Goal: Task Accomplishment & Management: Complete application form

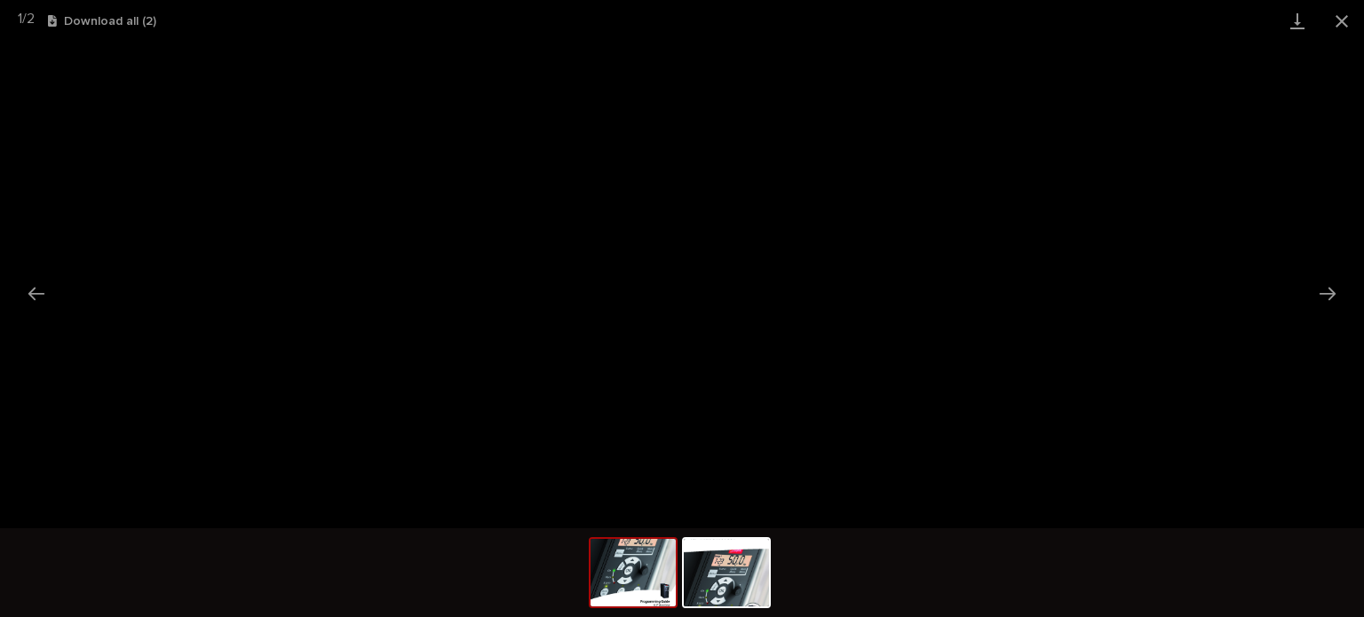
scroll to position [455, 0]
click at [1336, 14] on button "Close gallery" at bounding box center [1341, 21] width 44 height 42
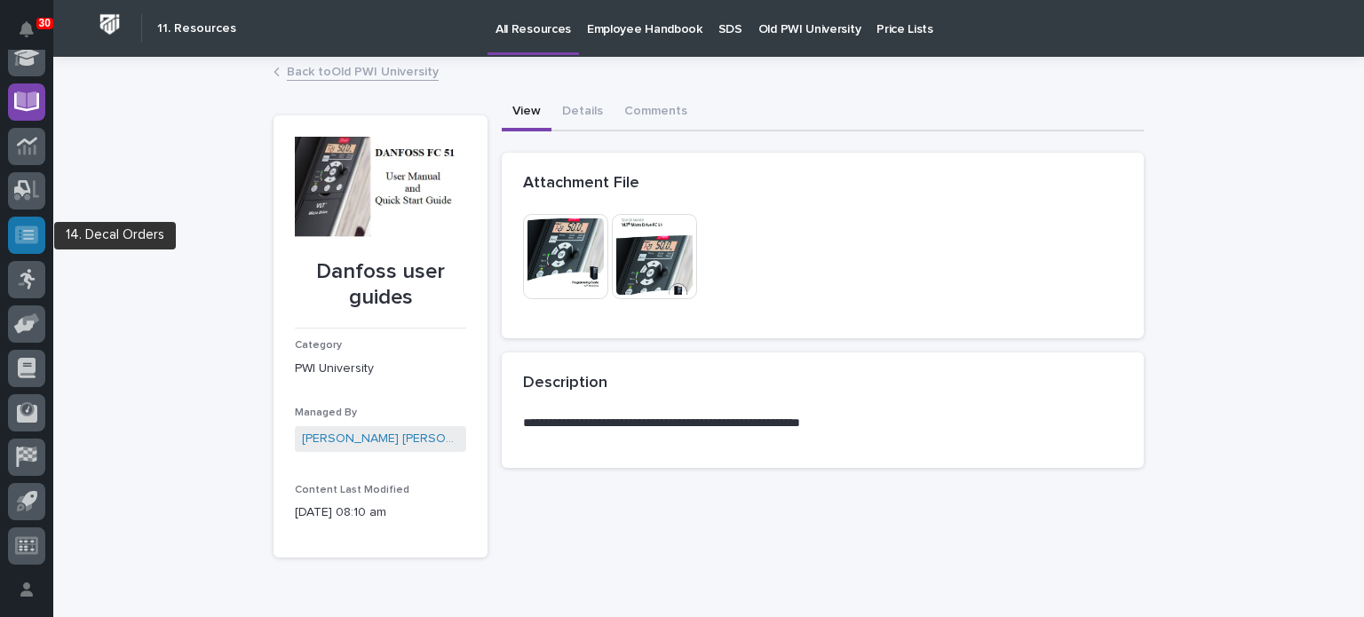
click at [16, 242] on icon at bounding box center [26, 235] width 23 height 20
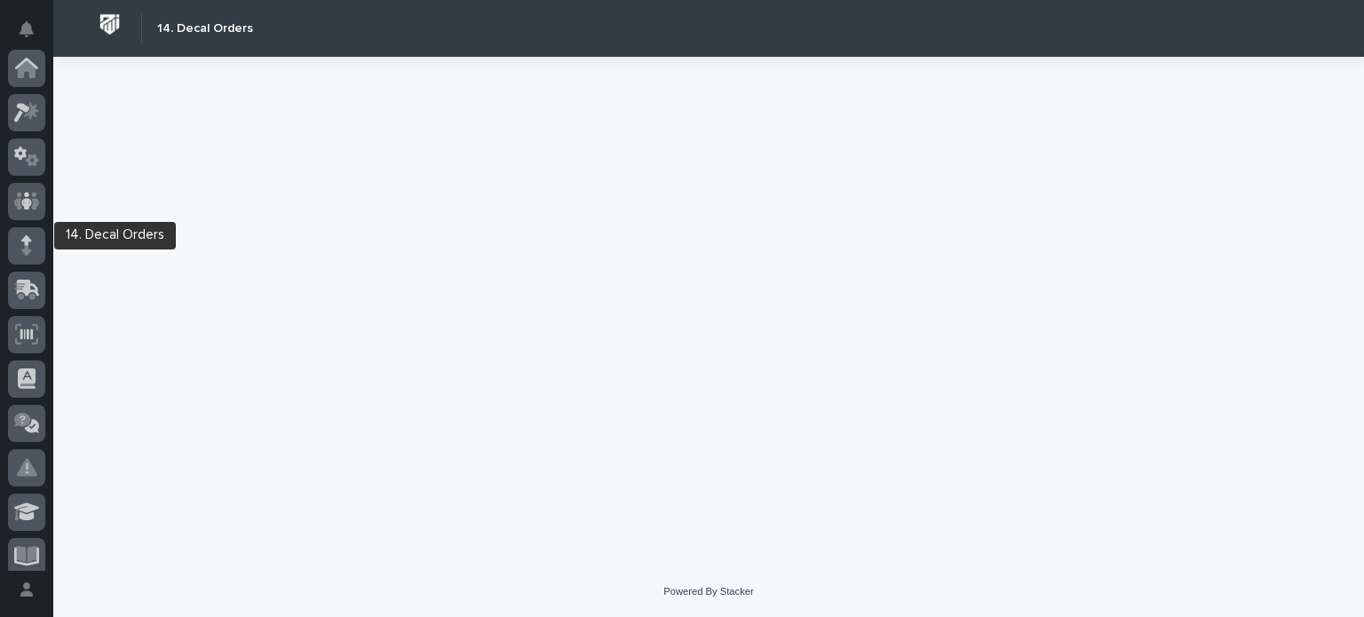
scroll to position [455, 0]
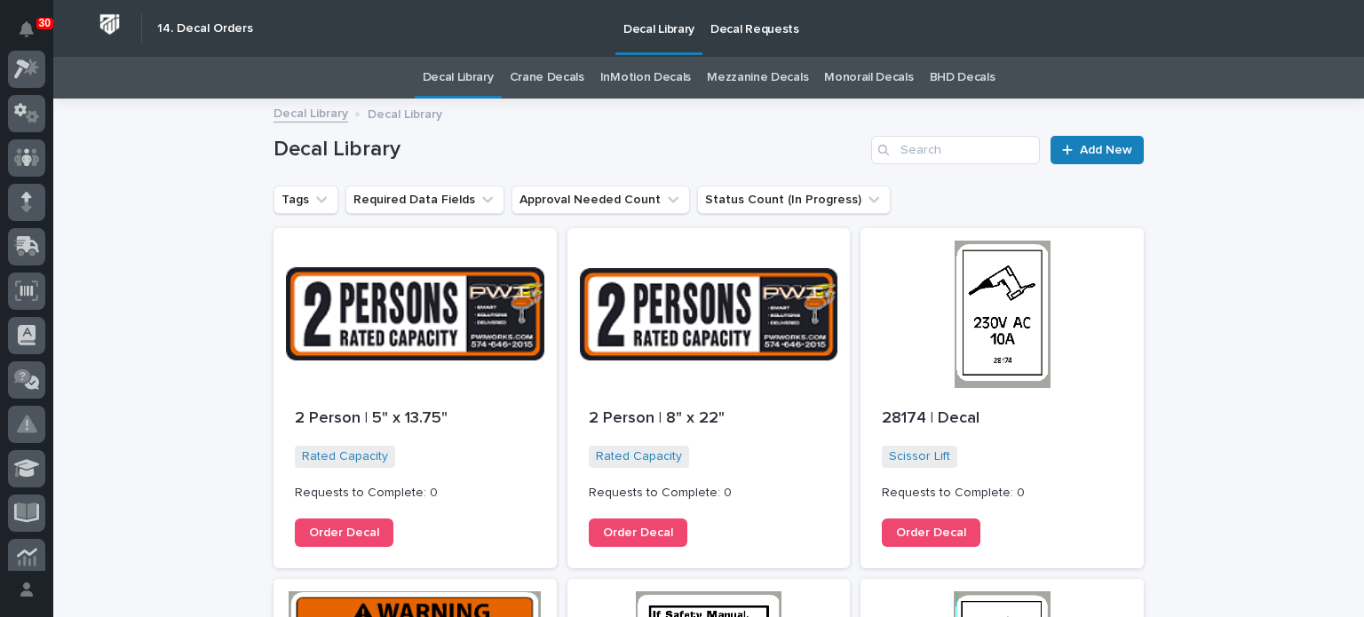
scroll to position [42, 0]
click at [30, 290] on icon at bounding box center [26, 292] width 12 height 11
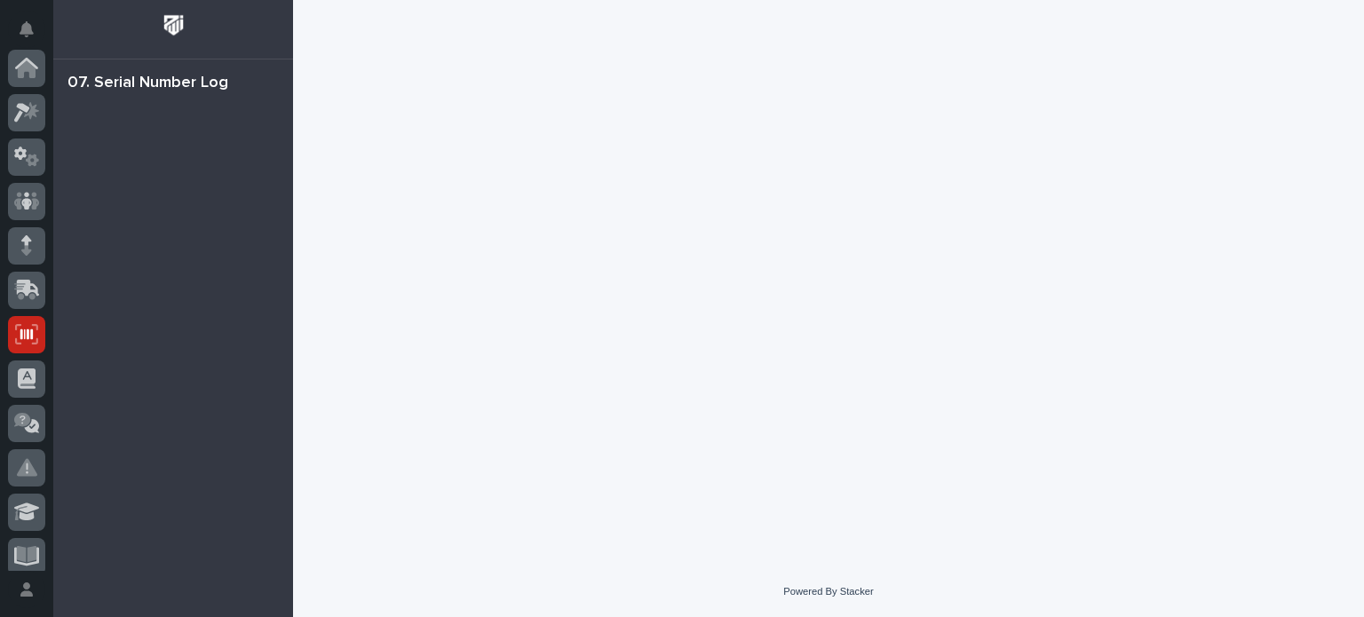
scroll to position [266, 0]
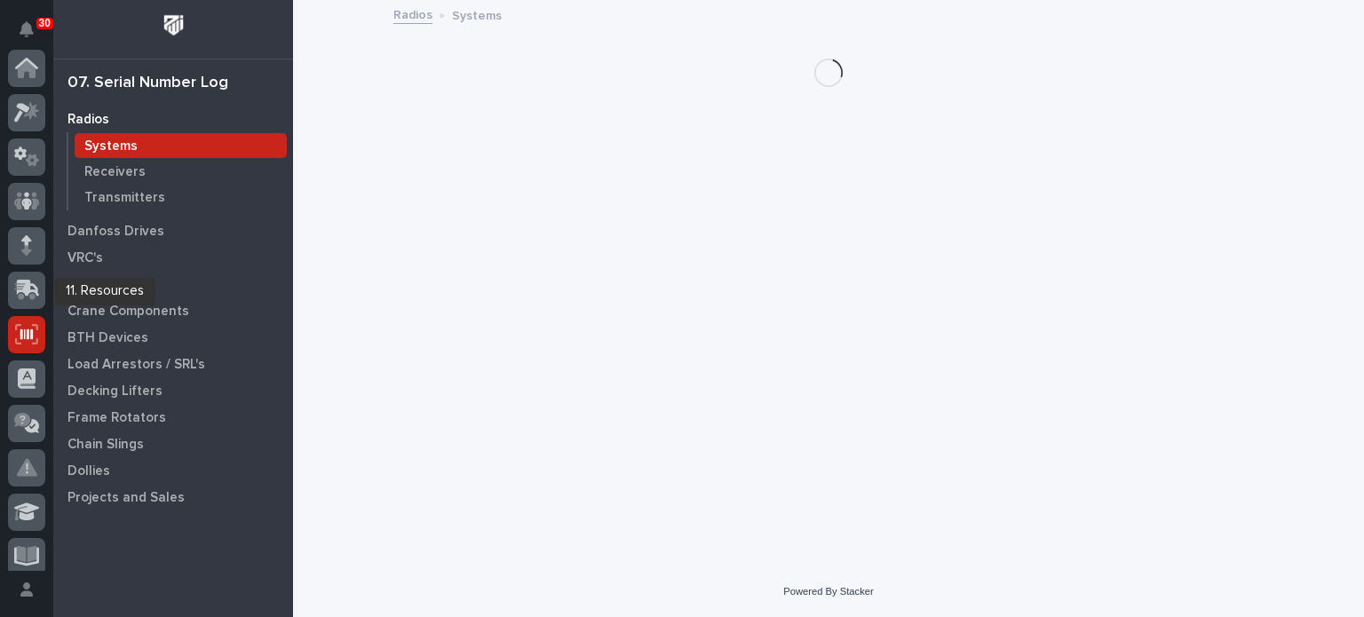
scroll to position [266, 0]
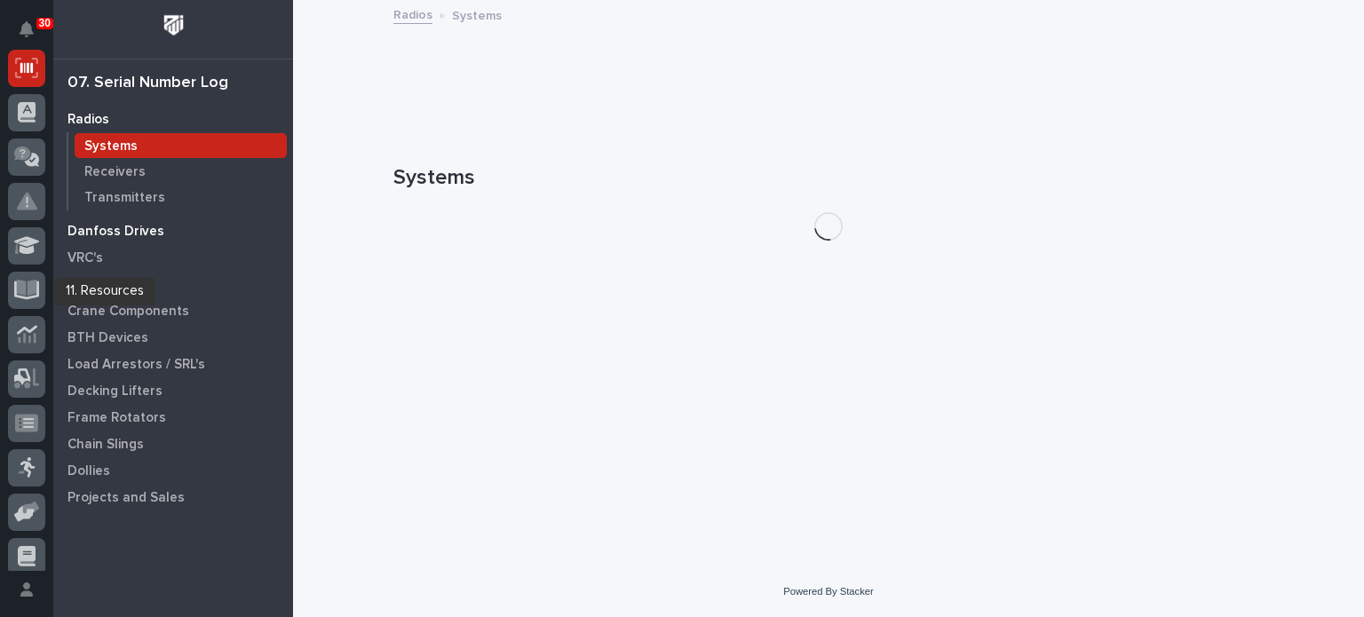
click at [110, 230] on p "Danfoss Drives" at bounding box center [115, 232] width 97 height 16
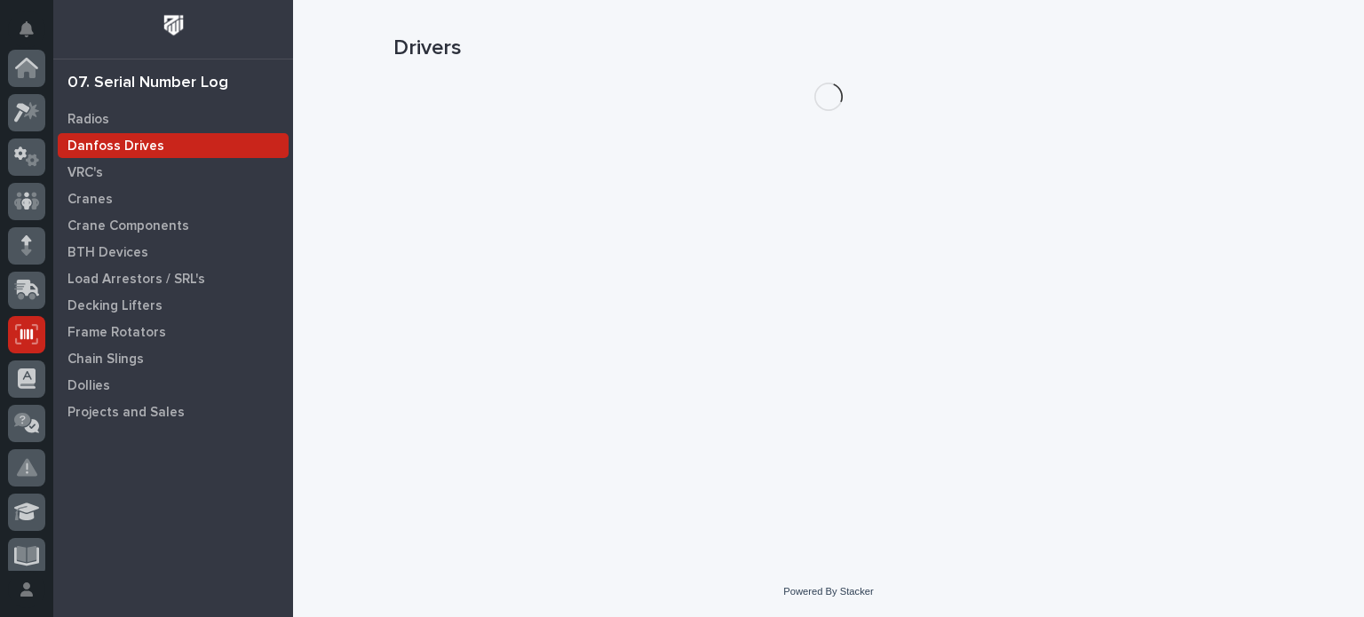
scroll to position [266, 0]
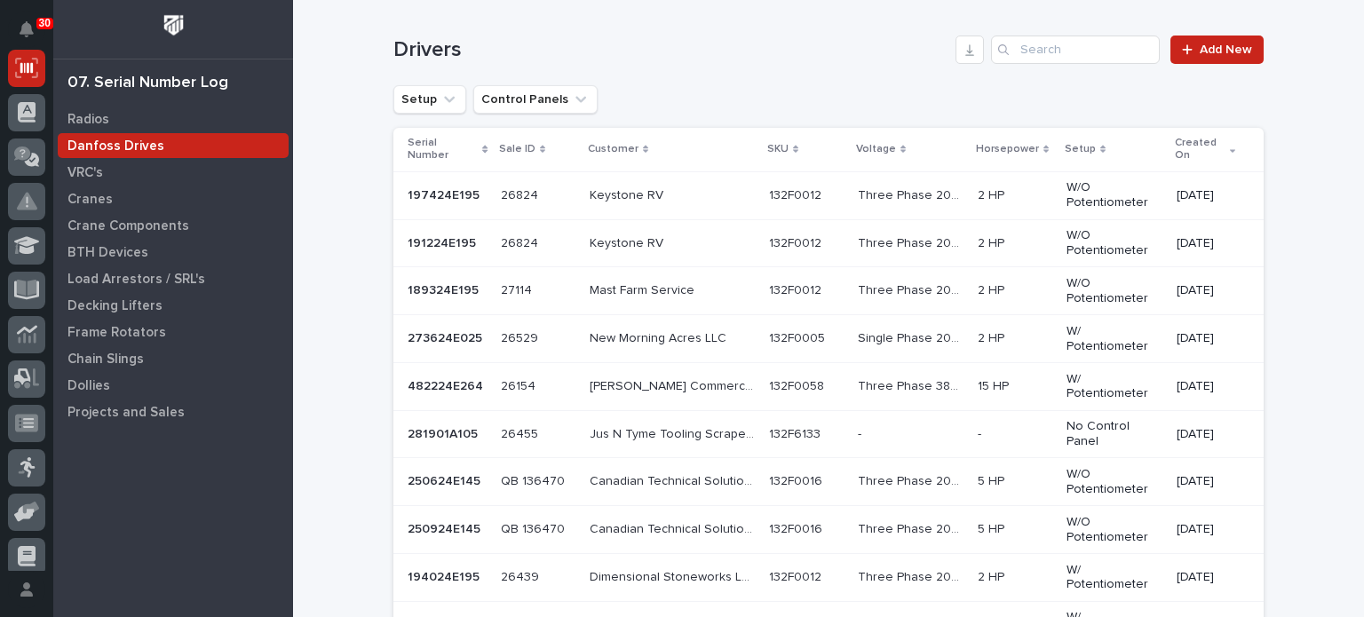
click at [110, 230] on p "Crane Components" at bounding box center [128, 226] width 122 height 16
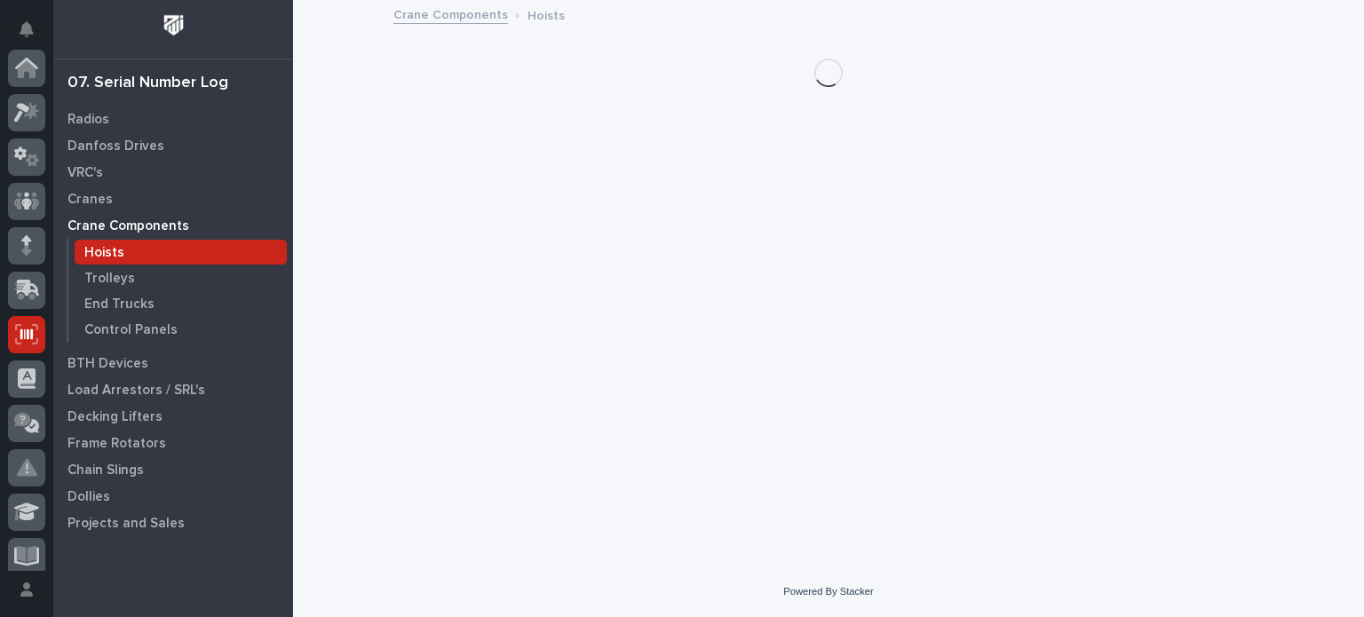
scroll to position [266, 0]
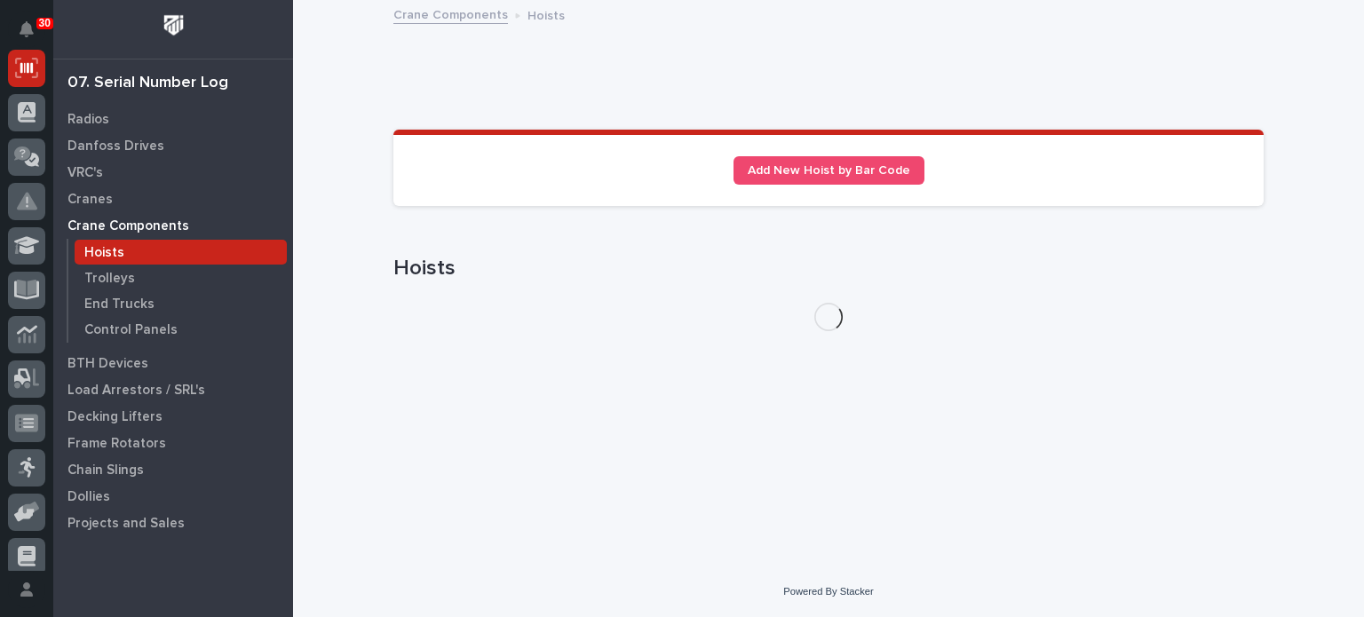
click at [110, 251] on p "Hoists" at bounding box center [104, 253] width 40 height 16
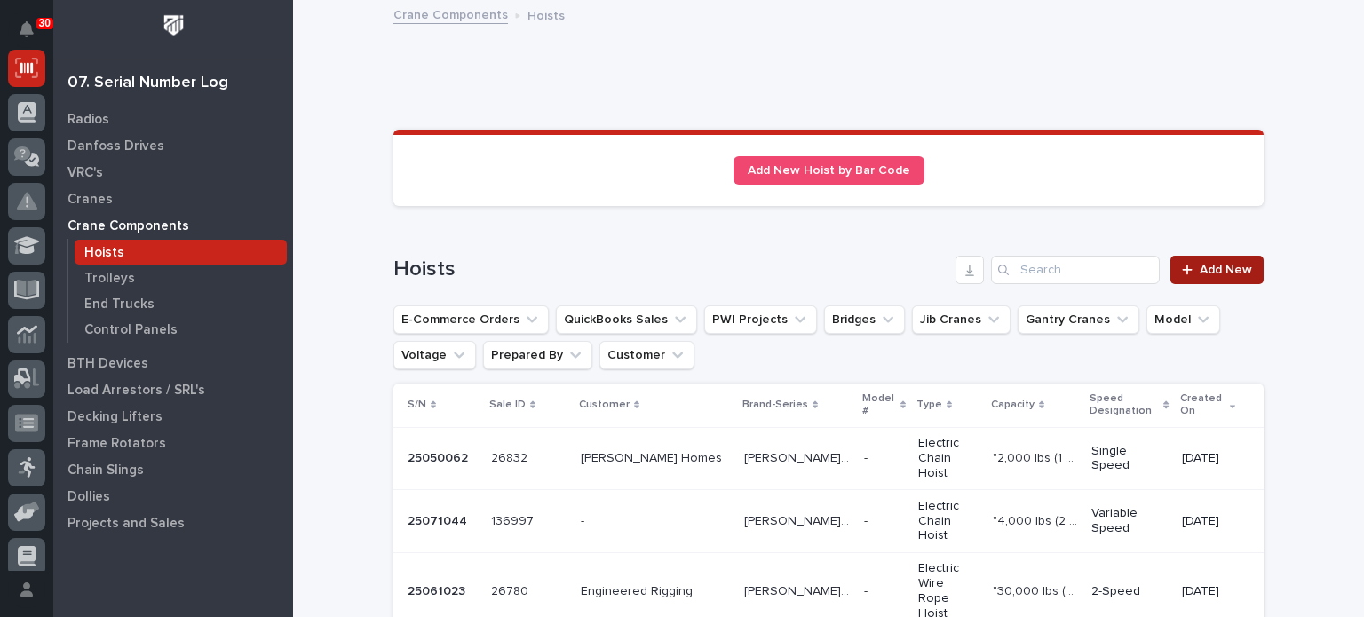
click at [1206, 269] on span "Add New" at bounding box center [1226, 270] width 52 height 12
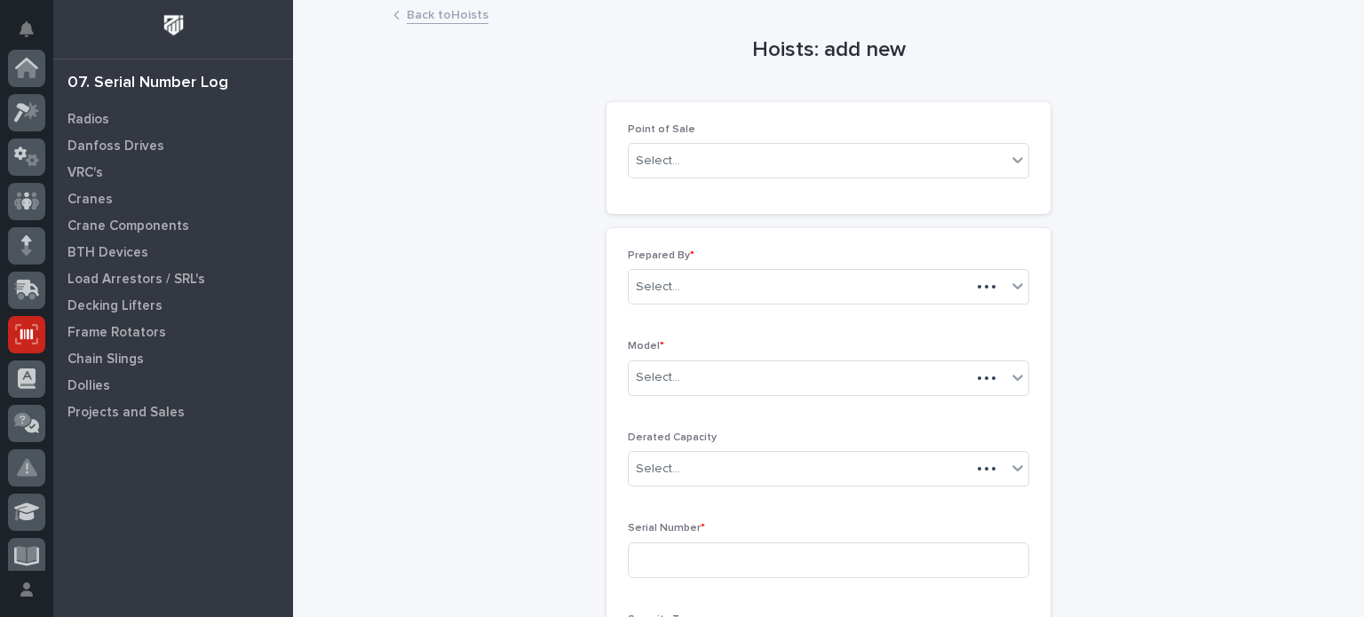
scroll to position [266, 0]
click at [1018, 161] on icon at bounding box center [1018, 160] width 18 height 18
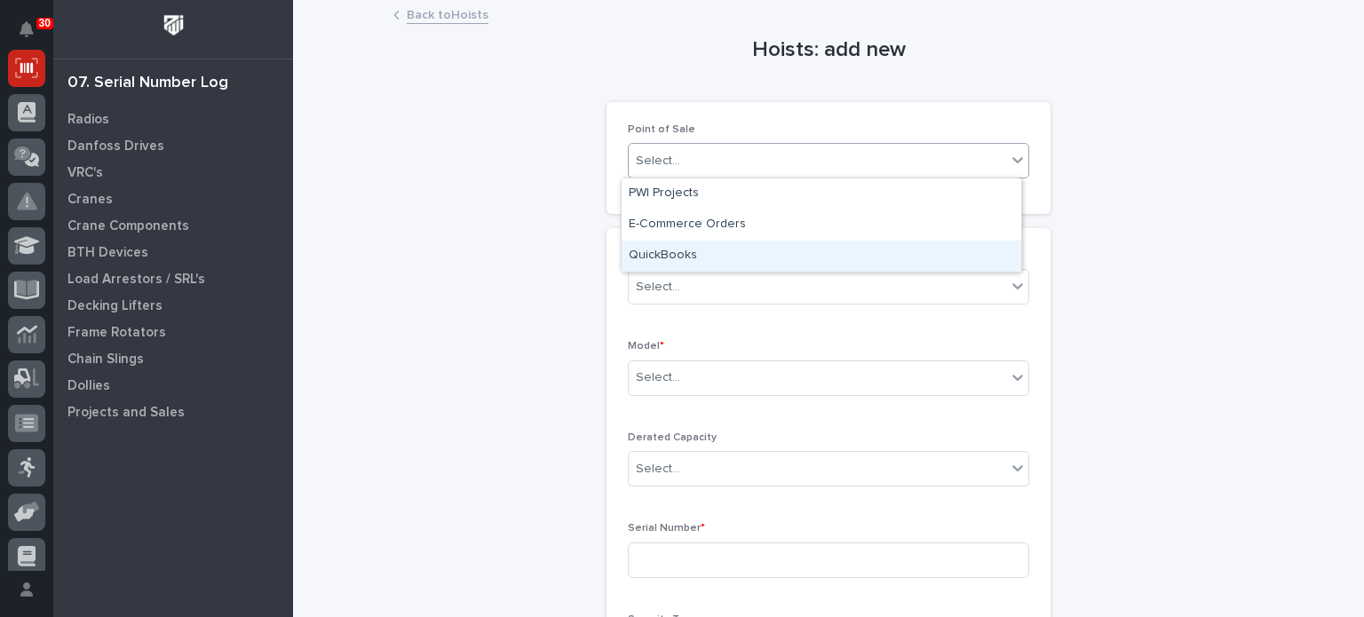
click at [941, 257] on div "QuickBooks" at bounding box center [822, 256] width 400 height 31
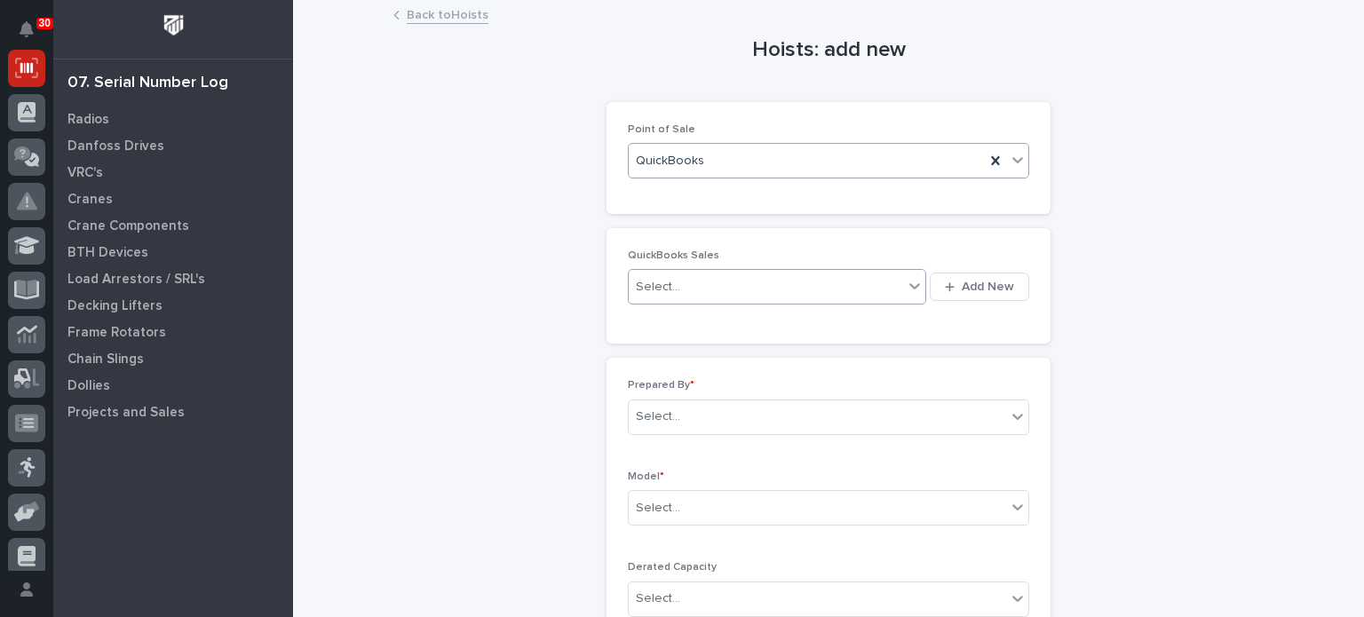
click at [824, 287] on div "Select..." at bounding box center [766, 287] width 274 height 29
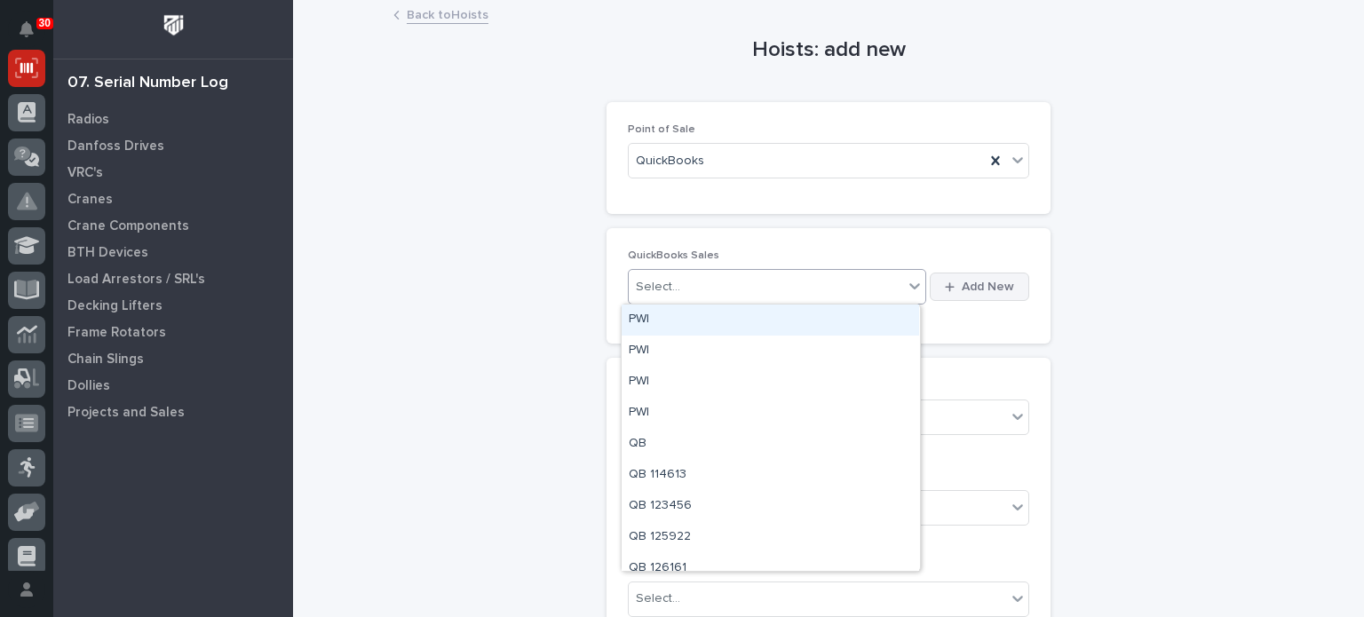
click at [955, 294] on button "Add New" at bounding box center [979, 287] width 99 height 28
